Goal: Task Accomplishment & Management: Manage account settings

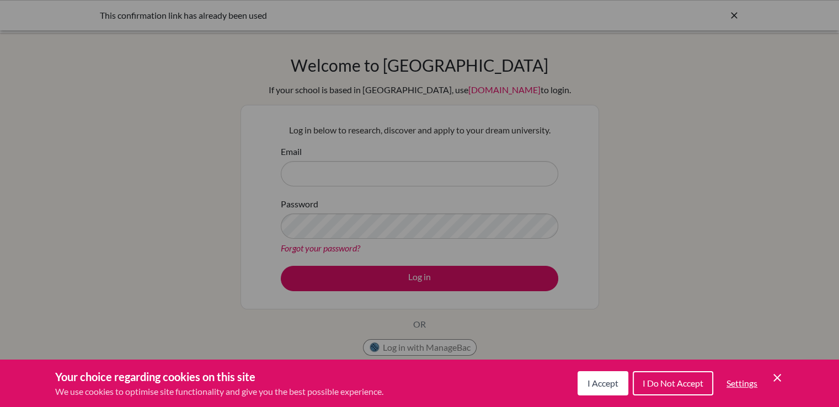
click at [599, 387] on span "I Accept" at bounding box center [602, 383] width 31 height 10
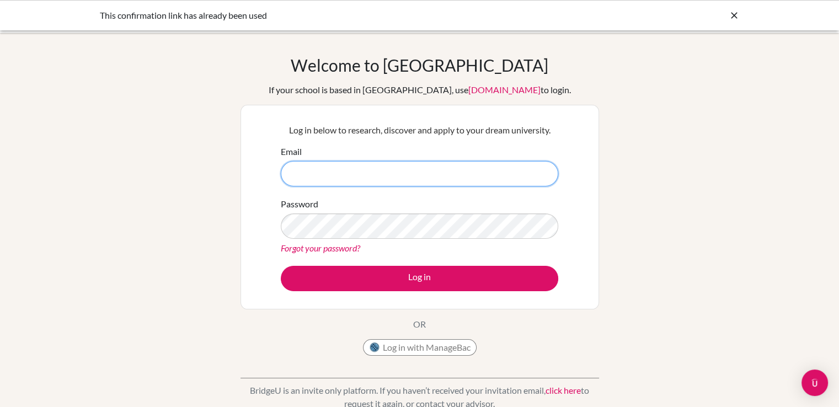
click at [347, 168] on input "Email" at bounding box center [419, 173] width 277 height 25
type input "mohid2k20@gmail.com"
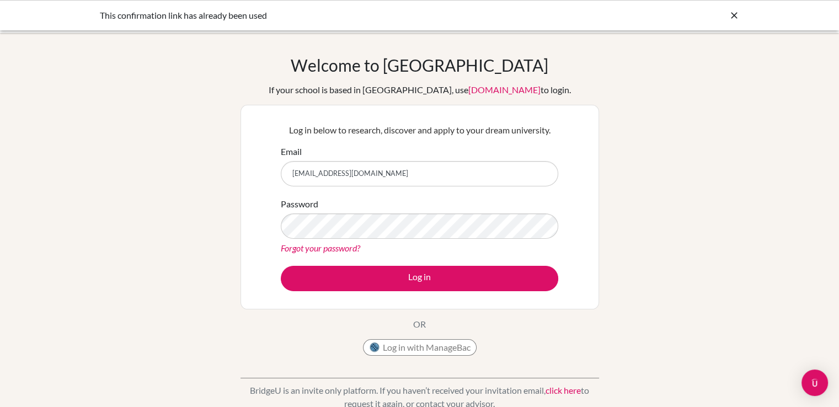
click at [339, 250] on link "Forgot your password?" at bounding box center [320, 248] width 79 height 10
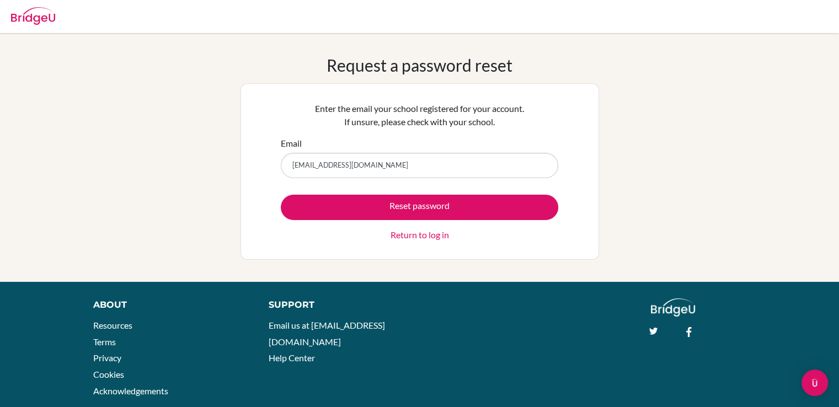
type input "[EMAIL_ADDRESS][DOMAIN_NAME]"
click at [281, 195] on button "Reset password" at bounding box center [419, 207] width 277 height 25
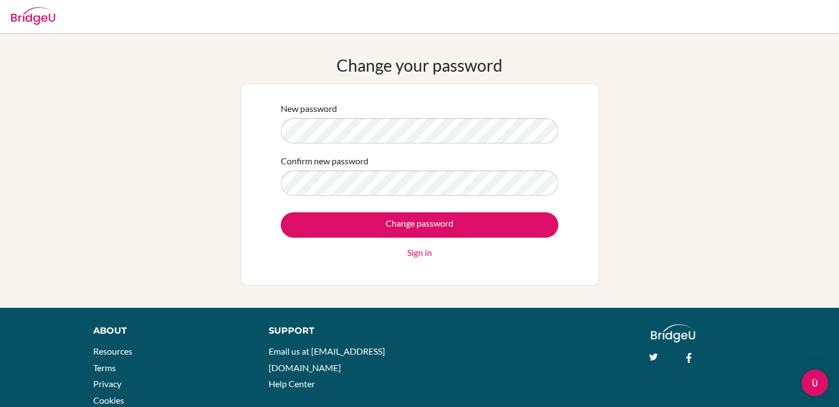
click at [254, 135] on div "New password Confirm new password Change password Sign in" at bounding box center [419, 184] width 358 height 202
click at [156, 98] on div "Change your password New password Confirm new password Change password Sign in" at bounding box center [419, 170] width 839 height 231
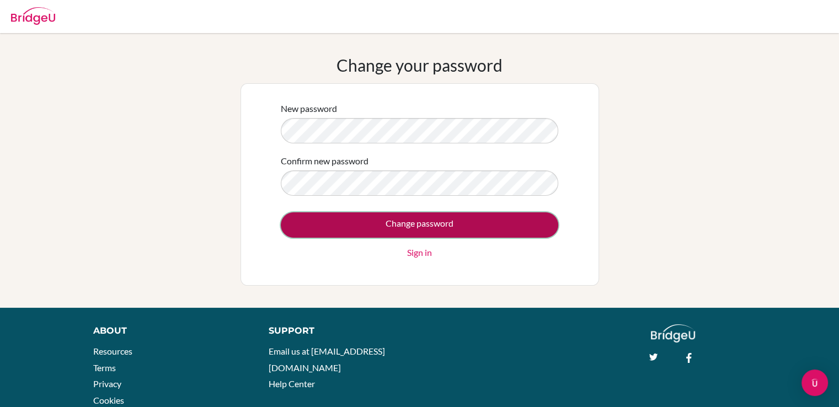
click at [385, 217] on input "Change password" at bounding box center [419, 224] width 277 height 25
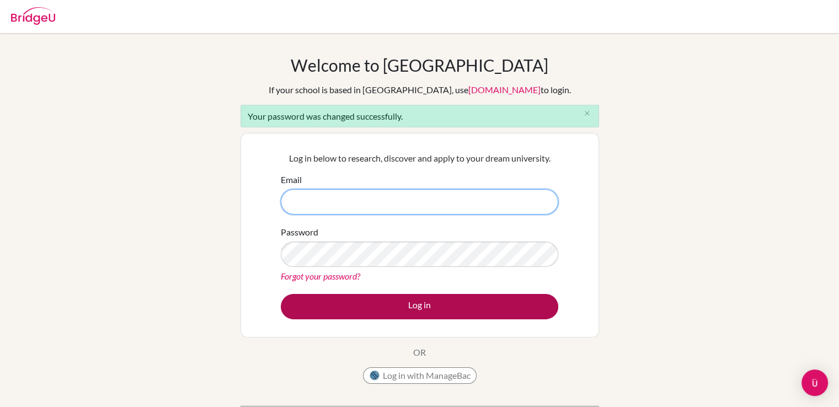
type input "[EMAIL_ADDRESS][DOMAIN_NAME]"
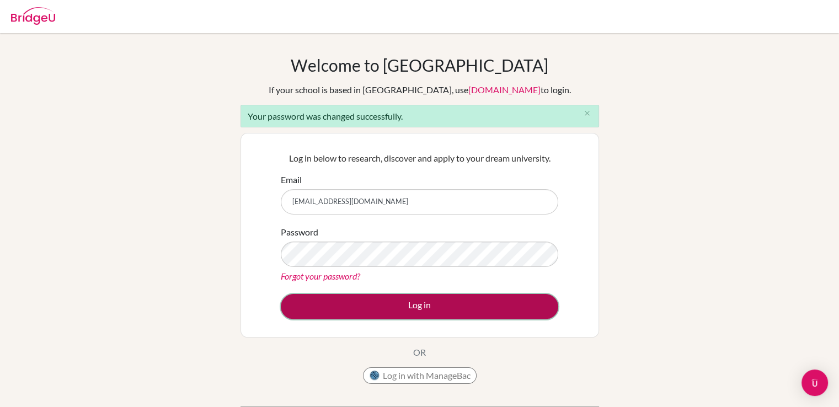
click at [406, 303] on button "Log in" at bounding box center [419, 306] width 277 height 25
